Goal: Transaction & Acquisition: Obtain resource

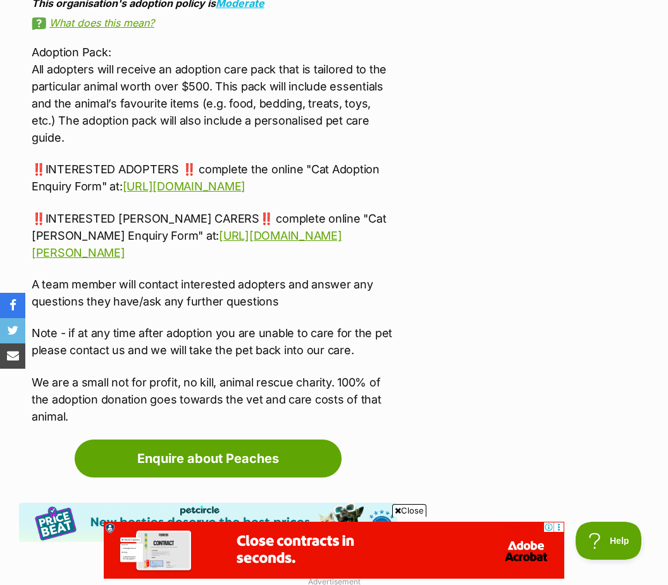
scroll to position [3071, 0]
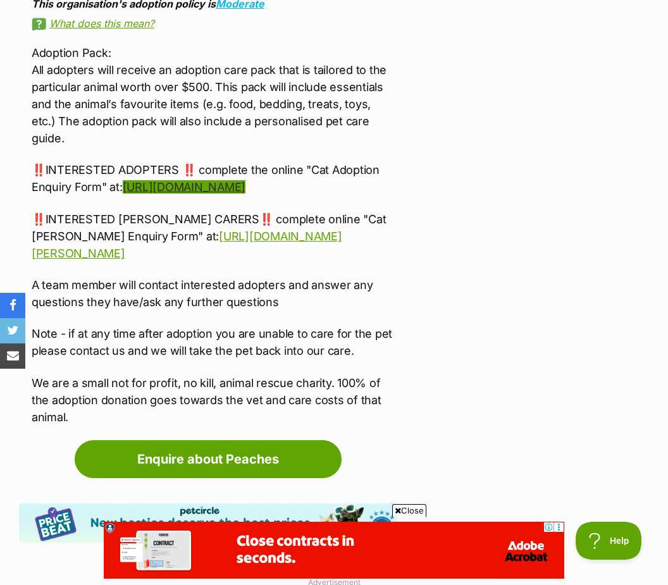
click at [235, 193] on link "https://form.jotform.com/animalrescuecrew/adoption-cat" at bounding box center [184, 186] width 123 height 13
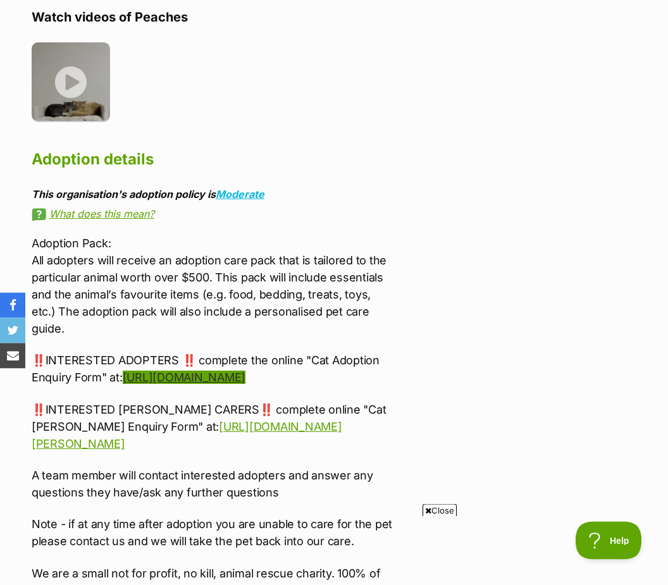
scroll to position [2881, 0]
click at [245, 384] on link "https://form.jotform.com/animalrescuecrew/adoption-cat" at bounding box center [184, 376] width 123 height 13
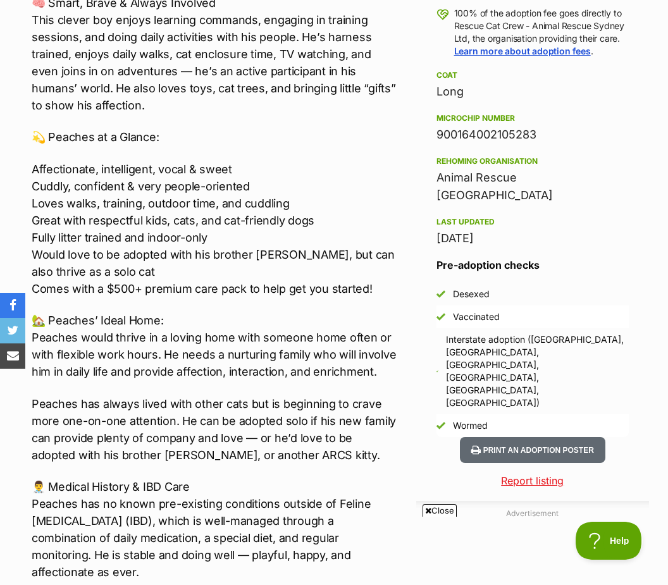
scroll to position [1007, 0]
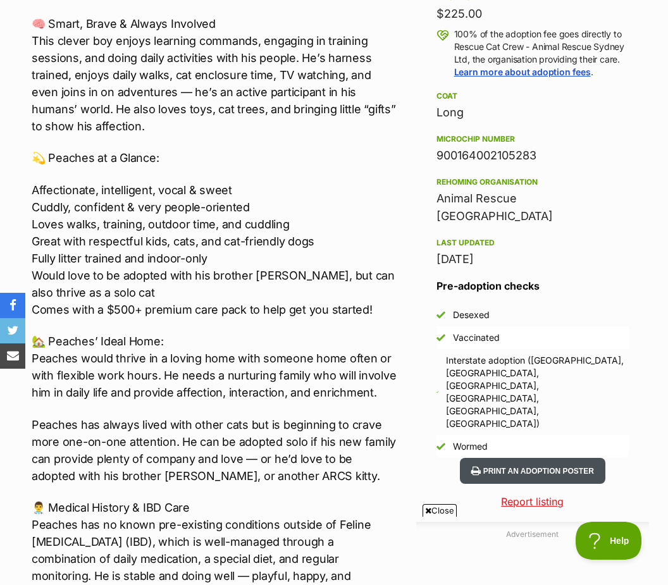
click at [527, 458] on button "Print an adoption poster" at bounding box center [532, 471] width 145 height 26
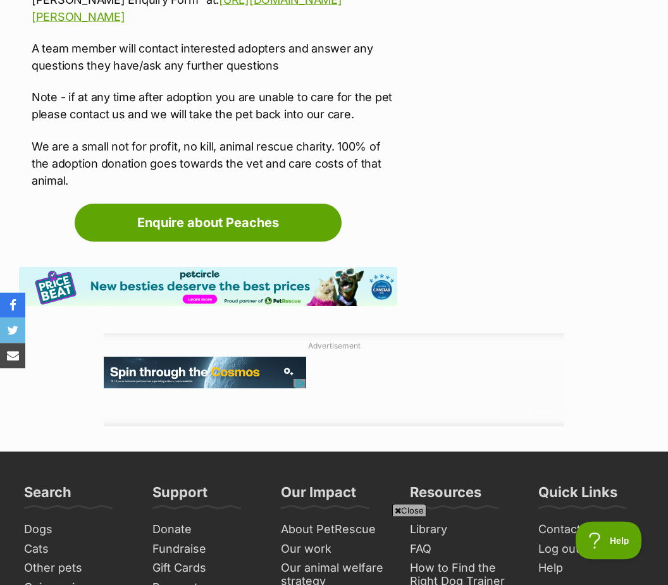
scroll to position [3307, 0]
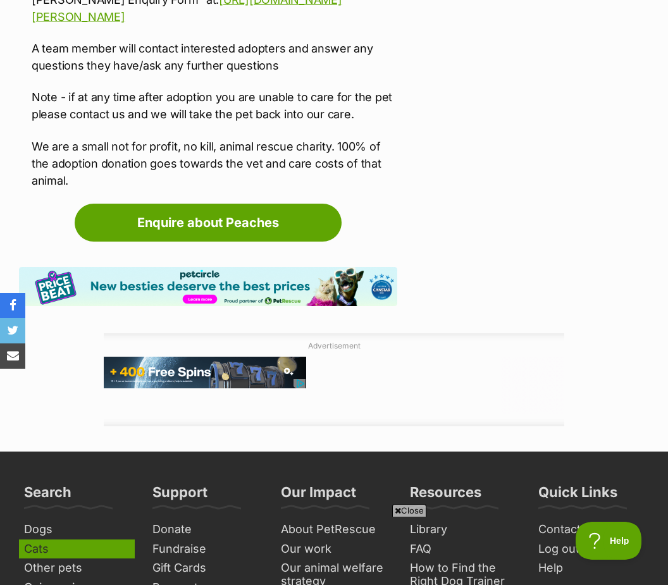
click at [46, 559] on link "Cats" at bounding box center [77, 549] width 116 height 20
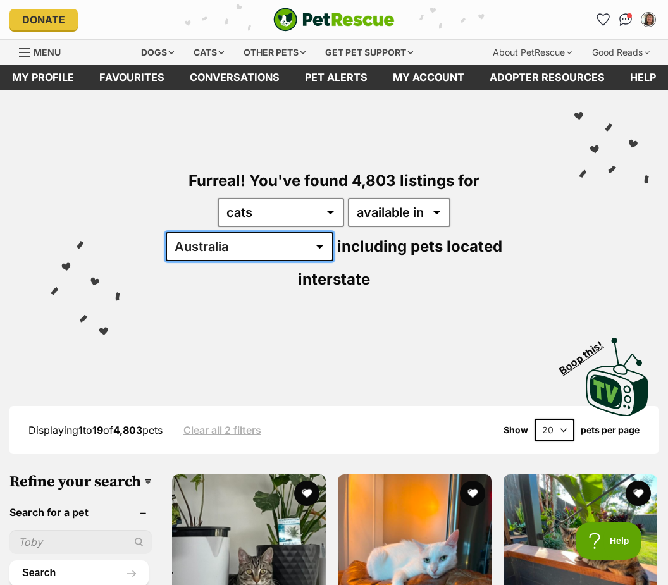
click at [333, 232] on select "Australia ACT NSW NT QLD SA TAS VIC WA" at bounding box center [250, 246] width 168 height 29
select select "[GEOGRAPHIC_DATA]"
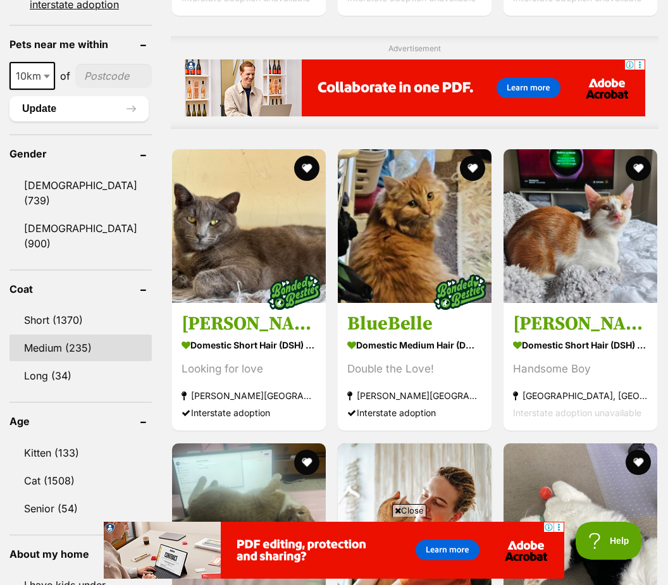
click at [56, 334] on link "Medium (235)" at bounding box center [80, 347] width 142 height 27
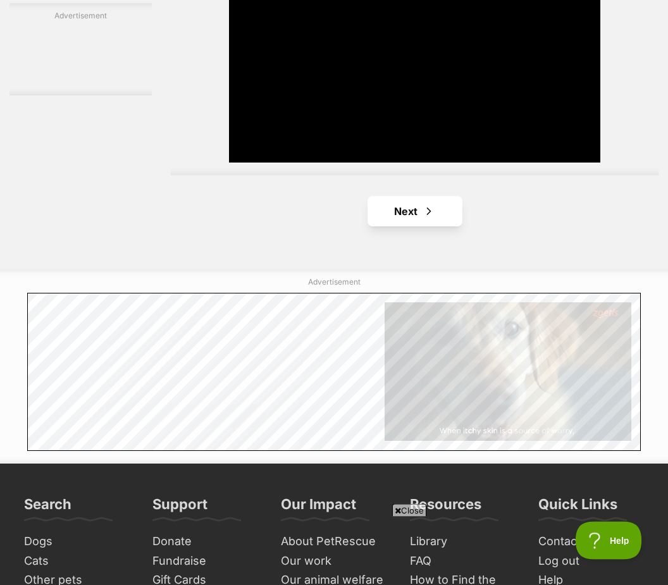
scroll to position [2836, 0]
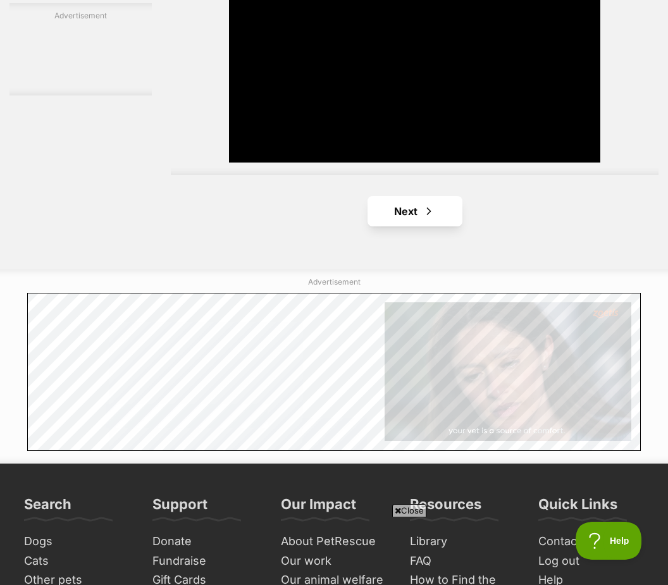
click at [422, 219] on span "Next page" at bounding box center [428, 211] width 13 height 15
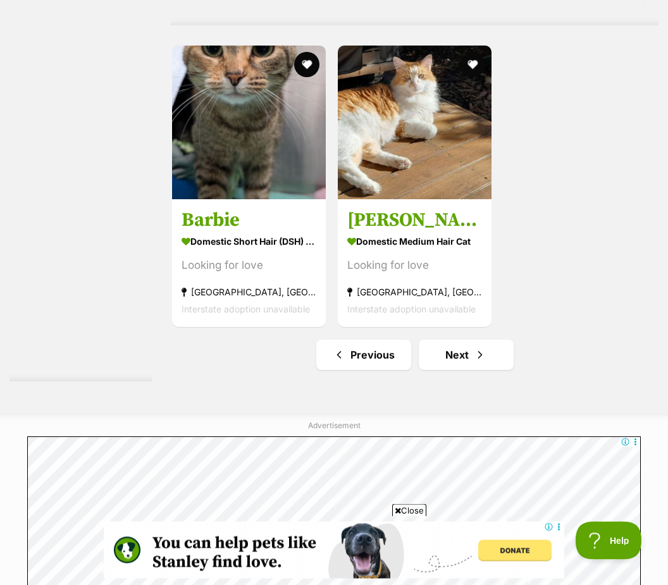
scroll to position [2531, 0]
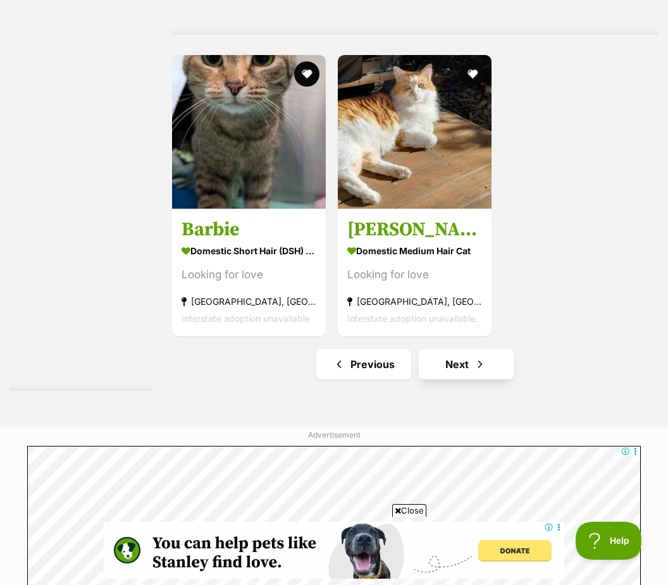
click at [473, 372] on span "Next page" at bounding box center [479, 364] width 13 height 15
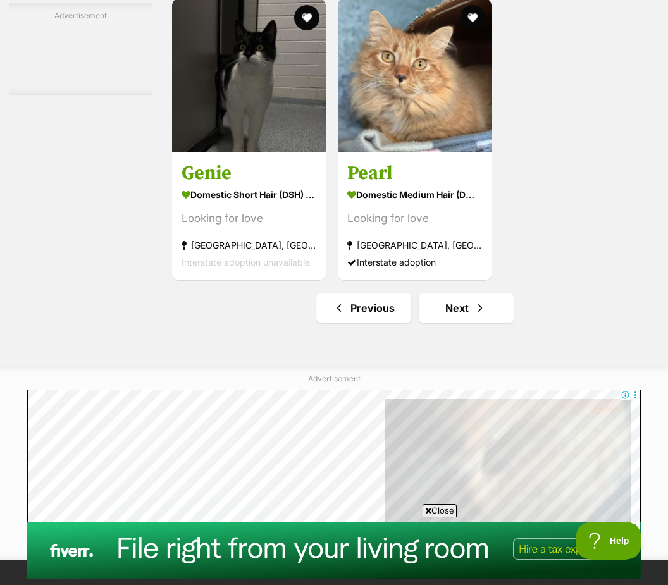
scroll to position [2720, 0]
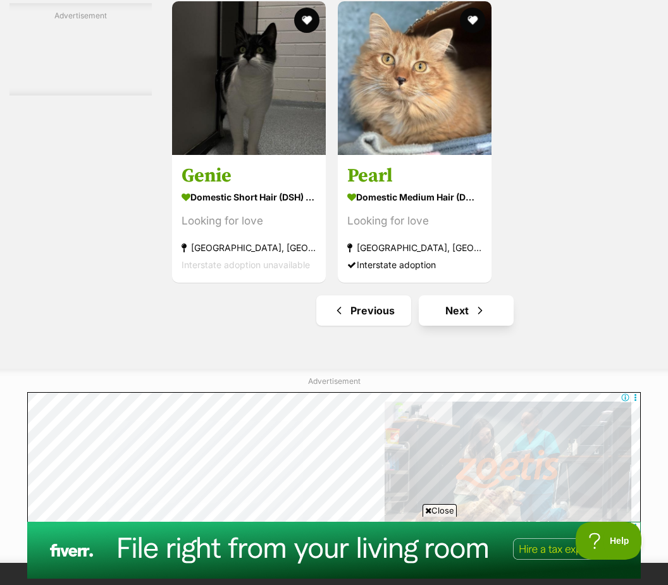
click at [466, 326] on link "Next" at bounding box center [465, 310] width 95 height 30
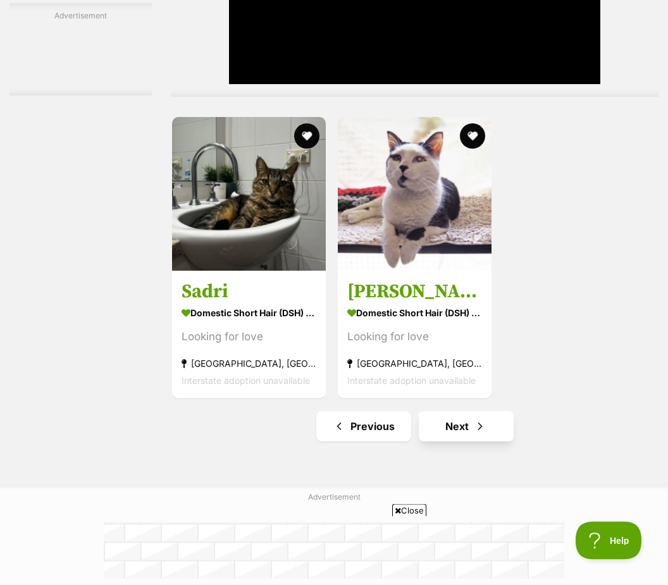
scroll to position [2621, 0]
click at [467, 441] on link "Next" at bounding box center [465, 426] width 95 height 30
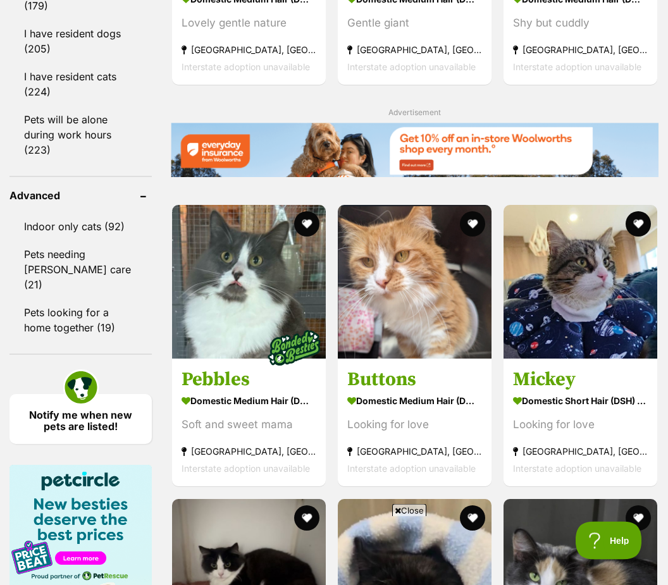
scroll to position [1673, 0]
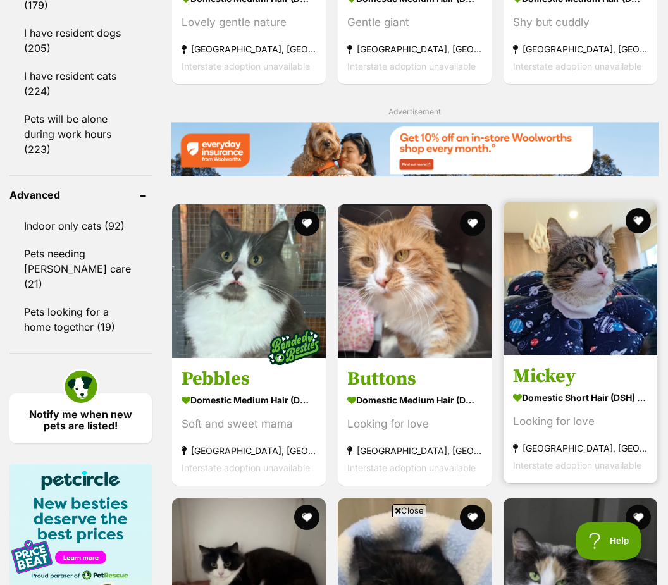
click at [564, 474] on section "Domestic Short Hair (DSH) Cat Looking for love [GEOGRAPHIC_DATA], [GEOGRAPHIC_D…" at bounding box center [580, 431] width 135 height 85
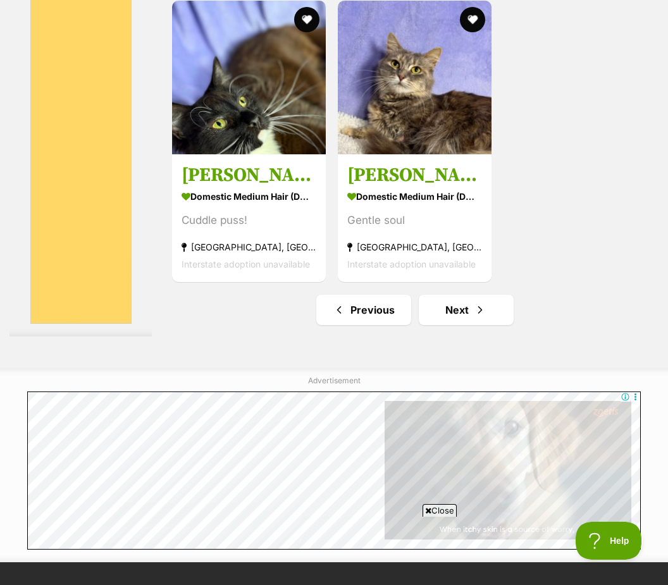
scroll to position [2586, 0]
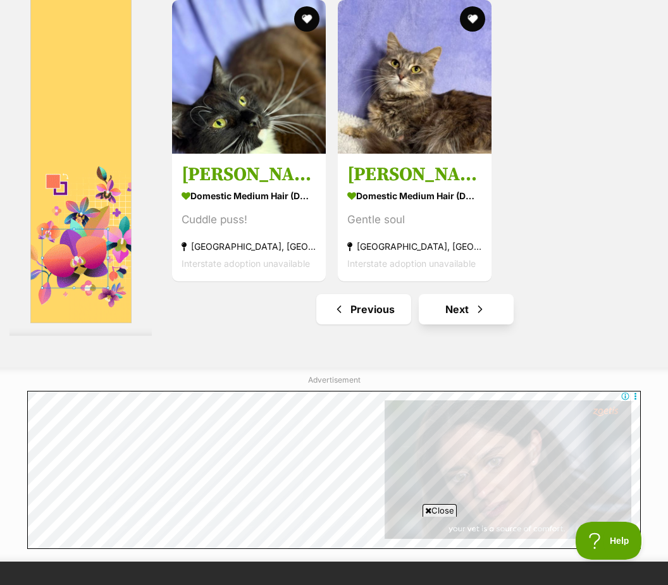
click at [442, 324] on link "Next" at bounding box center [465, 309] width 95 height 30
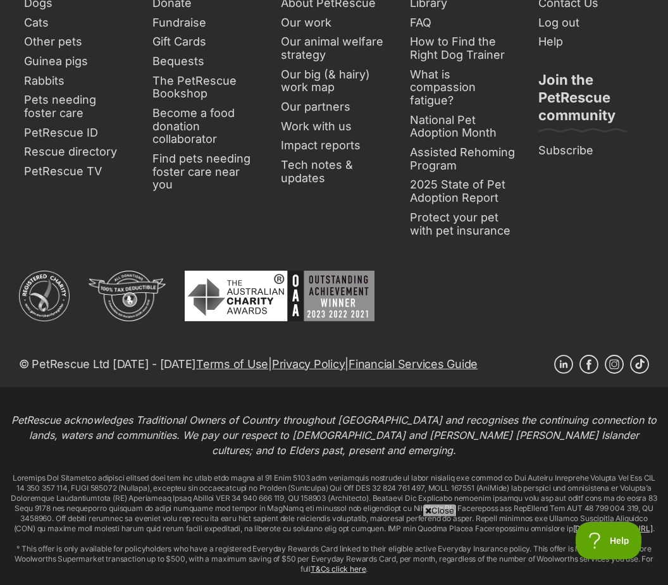
scroll to position [3381, 0]
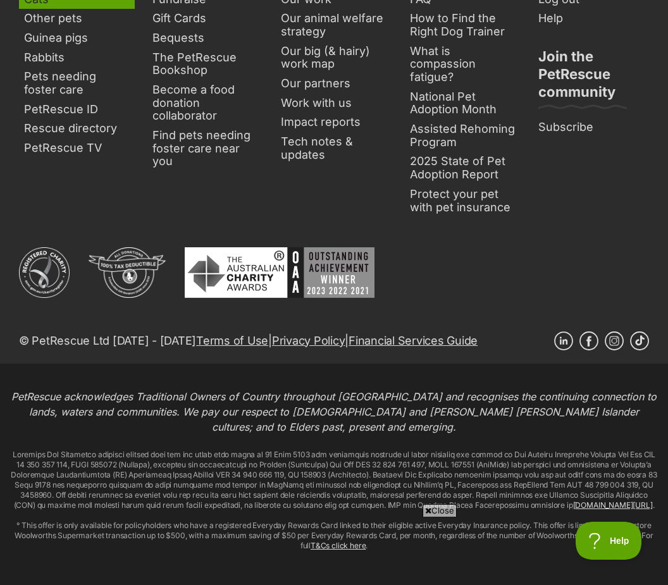
click at [30, 9] on link "Cats" at bounding box center [77, 0] width 116 height 20
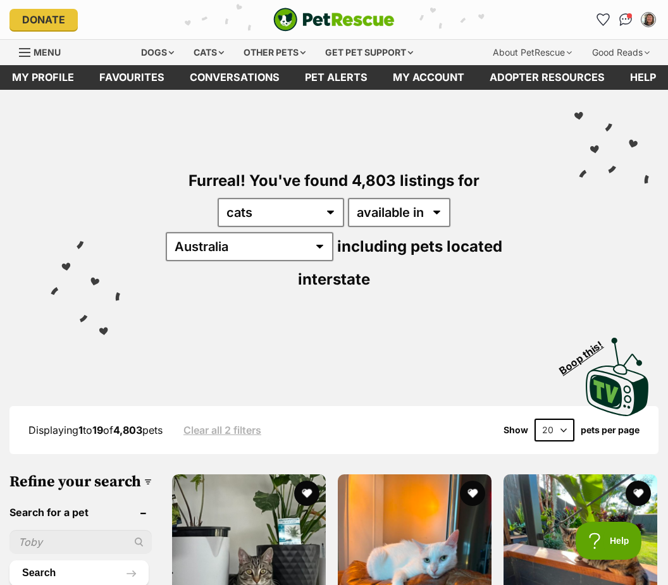
click at [32, 50] on link "Menu" at bounding box center [44, 51] width 51 height 23
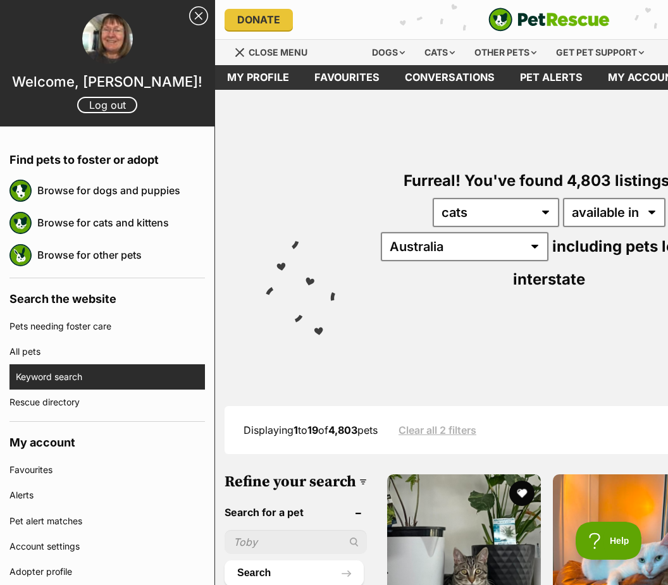
click at [66, 382] on link "Keyword search" at bounding box center [110, 376] width 189 height 25
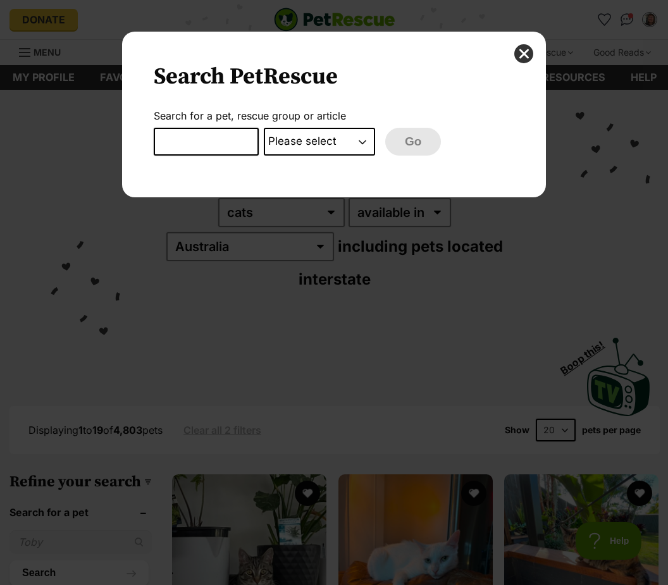
click at [174, 142] on input "Dialog Window - Close (Press escape to close)" at bounding box center [206, 142] width 105 height 28
type input "Peaches"
click at [331, 142] on select "Please select PetRescue ID Pet name Group Article" at bounding box center [319, 142] width 111 height 28
select select "pet_name"
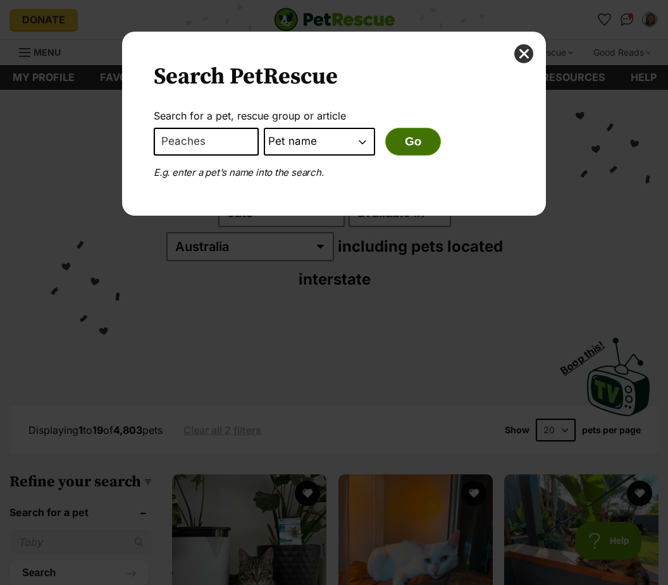
click at [420, 143] on button "Go" at bounding box center [413, 142] width 56 height 28
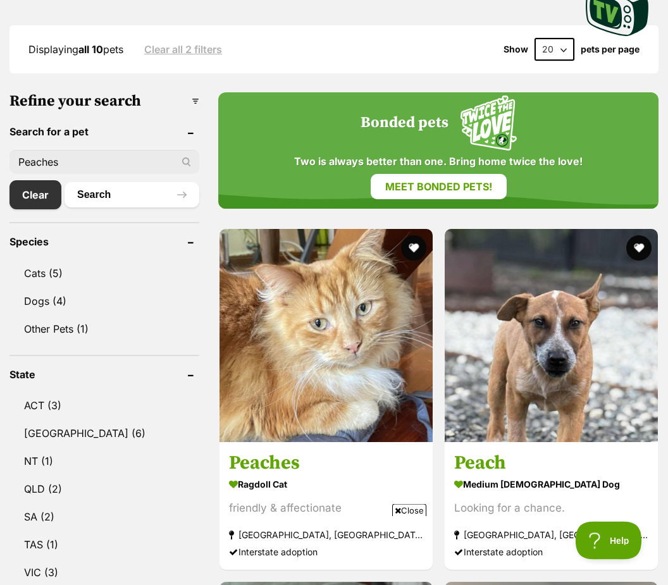
scroll to position [381, 0]
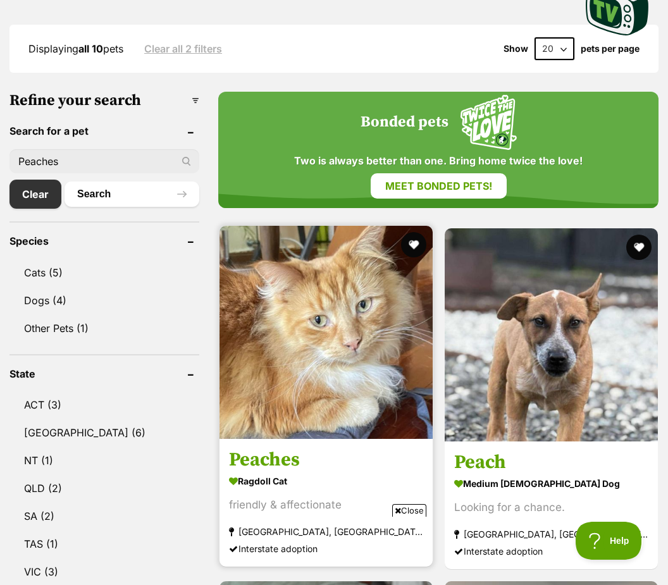
click at [357, 369] on img at bounding box center [325, 332] width 213 height 213
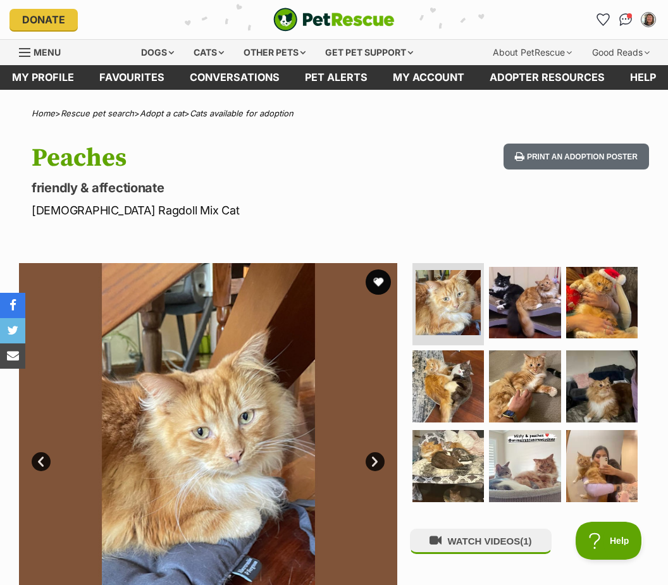
click at [36, 49] on span "Menu" at bounding box center [47, 52] width 27 height 11
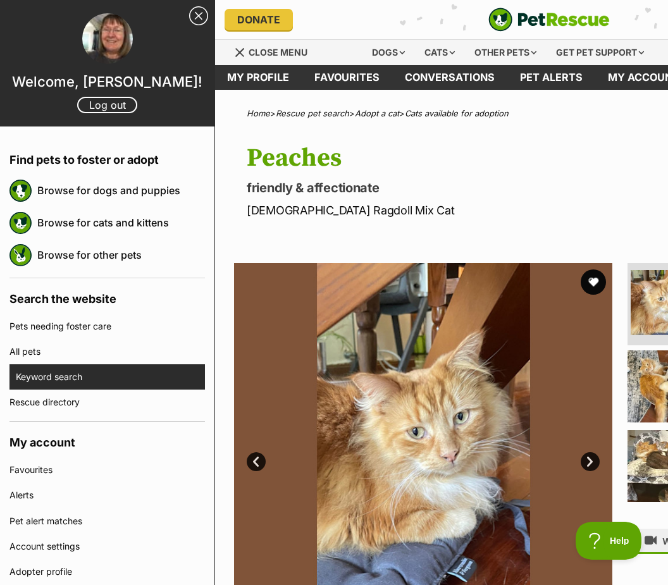
click at [133, 376] on link "Keyword search" at bounding box center [110, 376] width 189 height 25
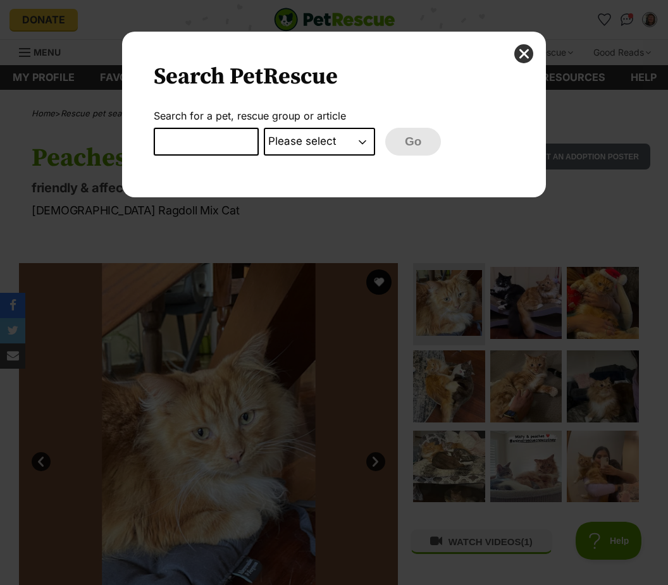
click at [343, 142] on select "Please select PetRescue ID Pet name Group Article" at bounding box center [319, 142] width 111 height 28
select select "pet_name"
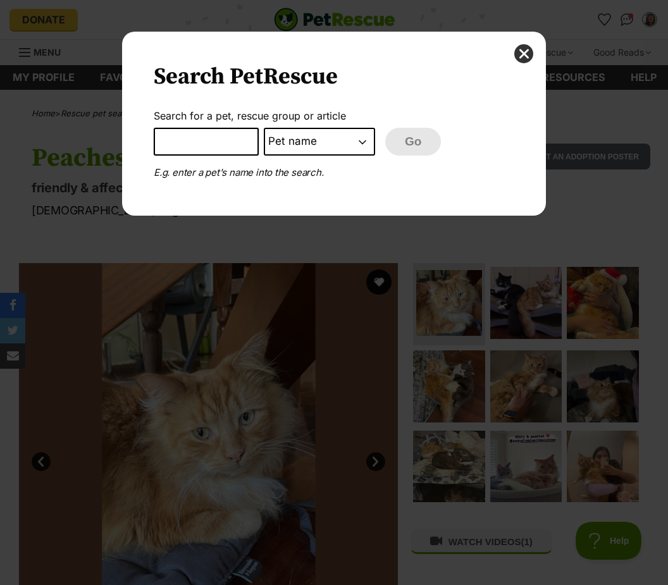
click at [211, 149] on input "Dialog Window - Close (Press escape to close)" at bounding box center [206, 142] width 105 height 28
type input "Bruiser"
click at [413, 141] on button "Go" at bounding box center [413, 142] width 56 height 28
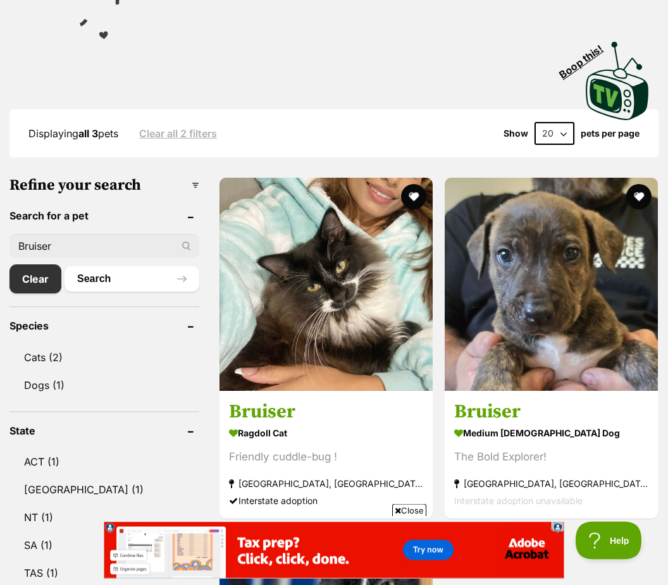
scroll to position [283, 0]
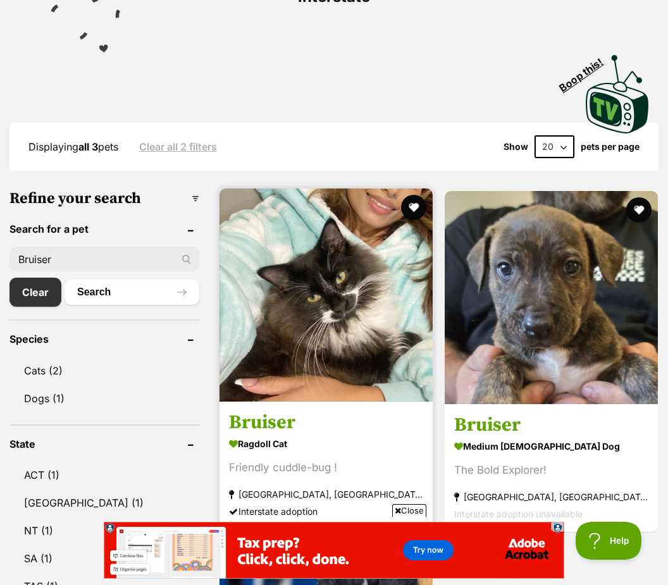
click at [357, 315] on img at bounding box center [325, 294] width 213 height 213
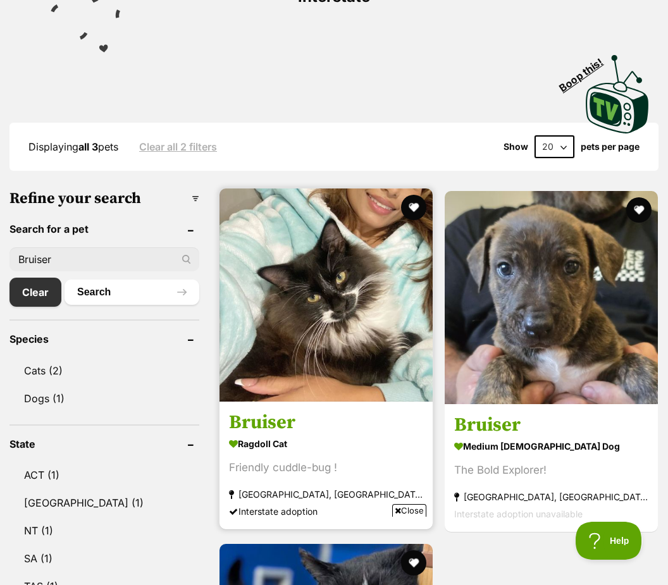
scroll to position [0, 0]
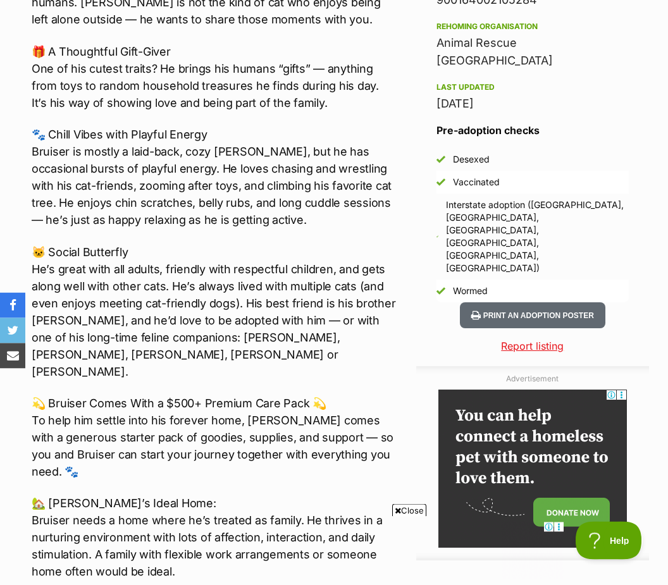
scroll to position [1163, 0]
click at [518, 302] on button "Print an adoption poster" at bounding box center [532, 315] width 145 height 26
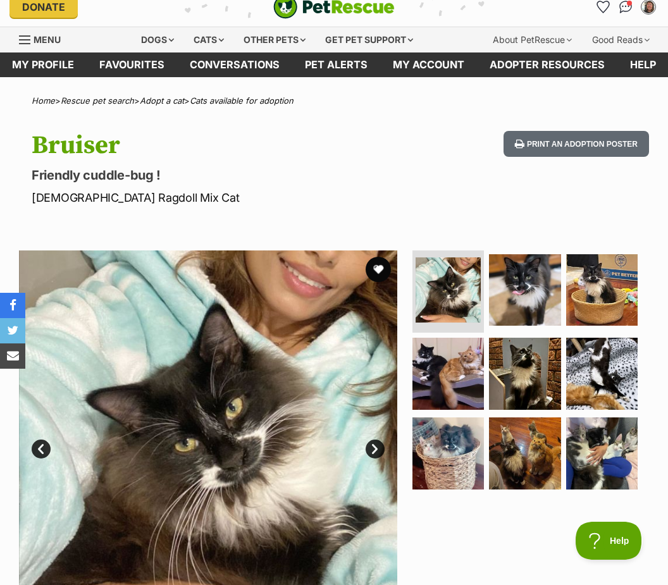
scroll to position [0, 0]
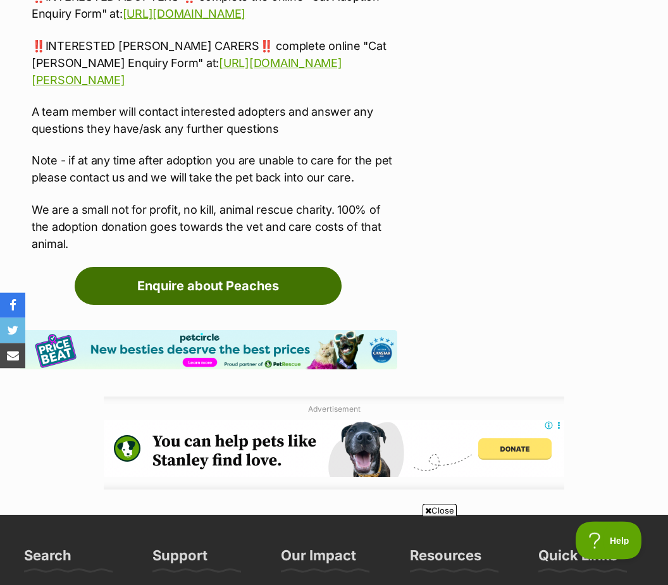
scroll to position [3244, 0]
click at [231, 305] on link "Enquire about Peaches" at bounding box center [208, 286] width 267 height 38
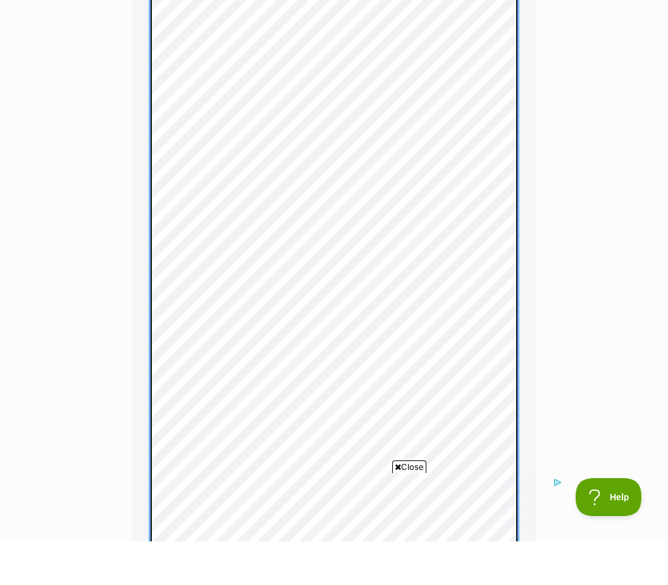
scroll to position [879, 0]
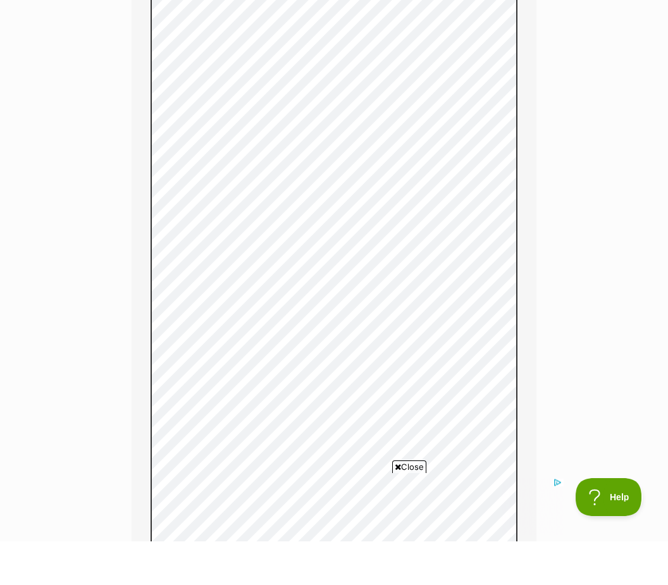
click at [408, 505] on span "Close" at bounding box center [409, 510] width 34 height 13
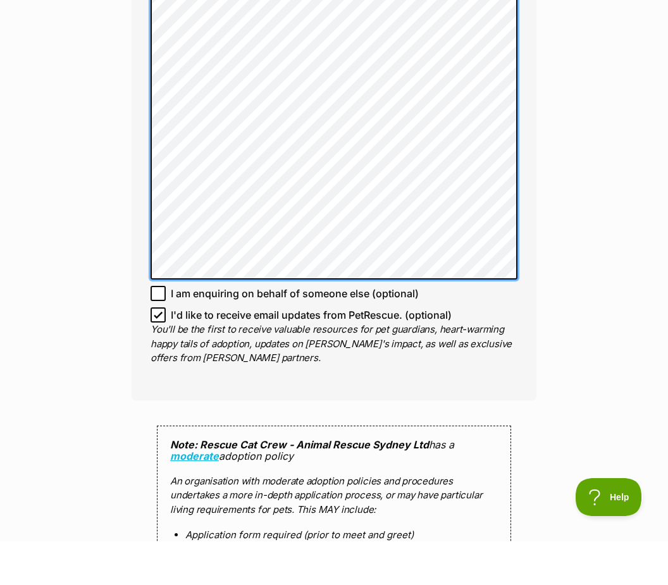
scroll to position [1310, 0]
